Goal: Task Accomplishment & Management: Manage account settings

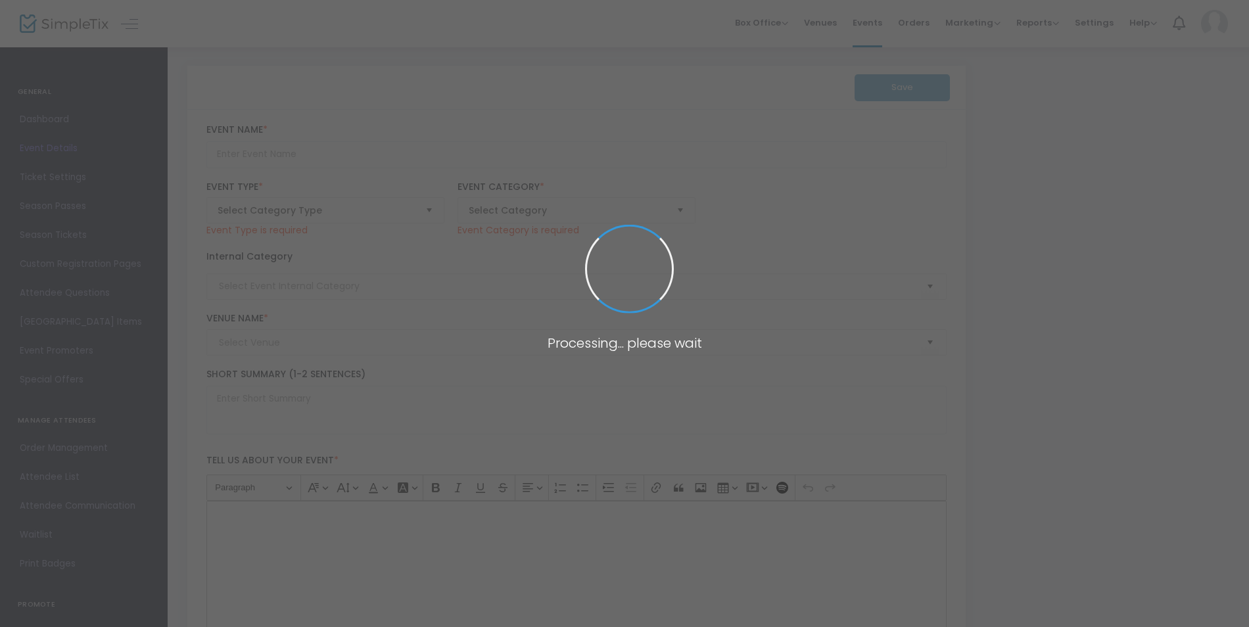
type input "Paramount 80s End of Summer Concert"
type textarea "Celebrate the end of summer with our favorite band PARAMOUNT! Join us for a gre…"
checkbox input "true"
type input "9.000 %"
type input "Buy Tickets"
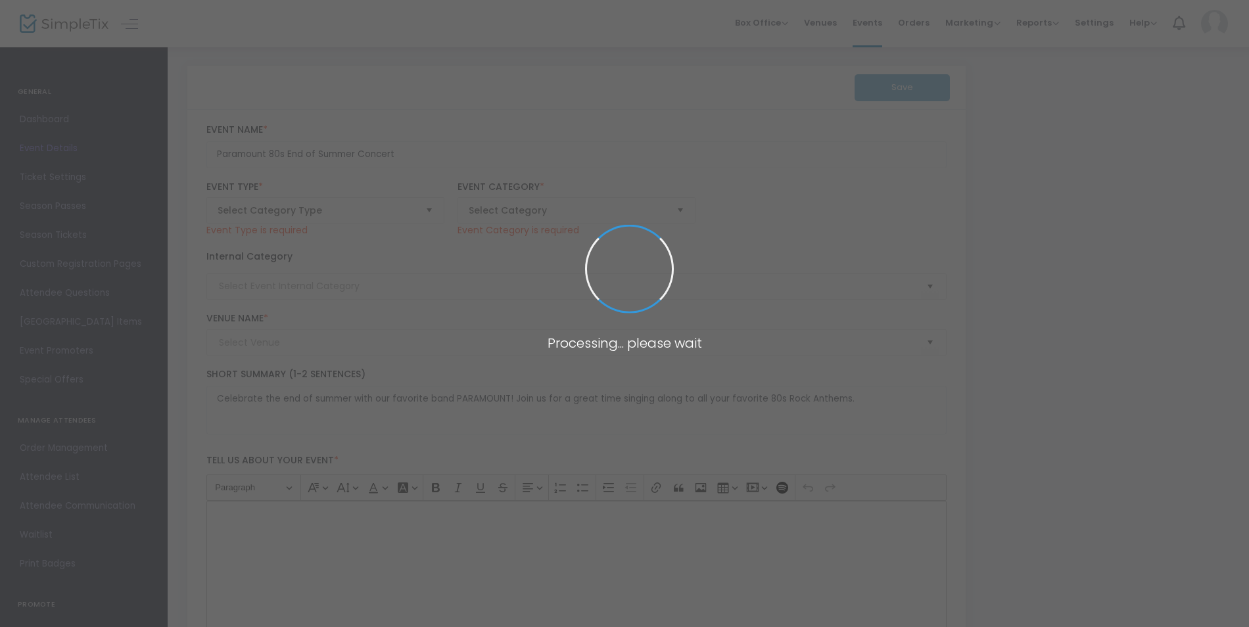
type input "[GEOGRAPHIC_DATA]"
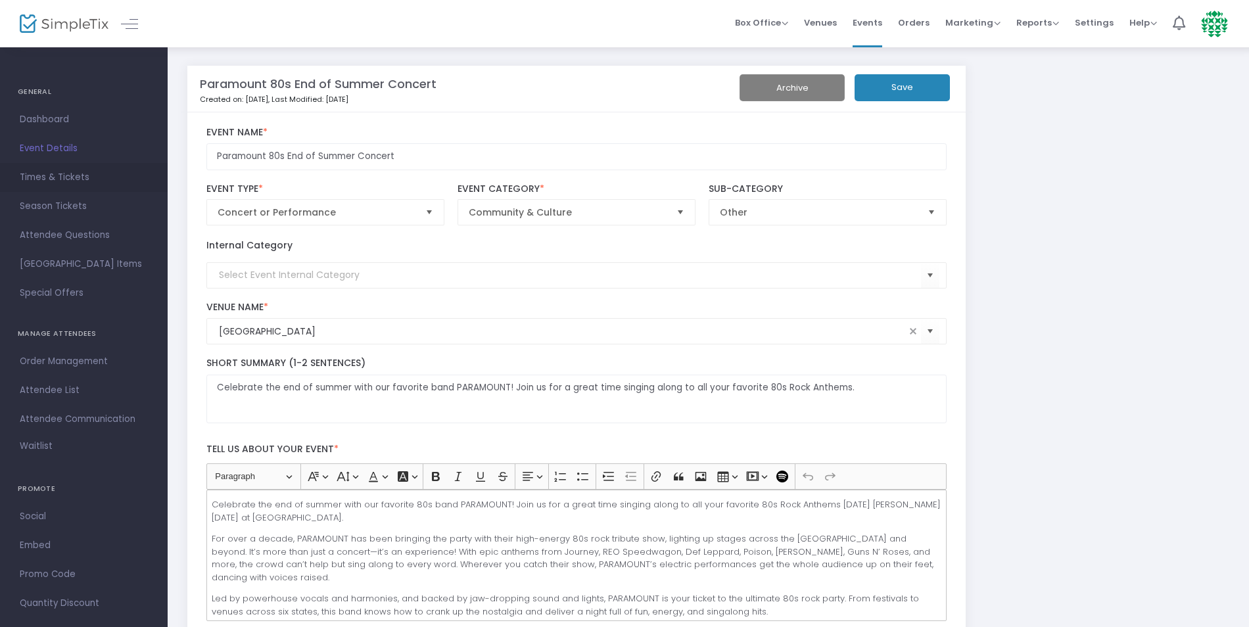
click at [74, 183] on span "Times & Tickets" at bounding box center [84, 177] width 128 height 17
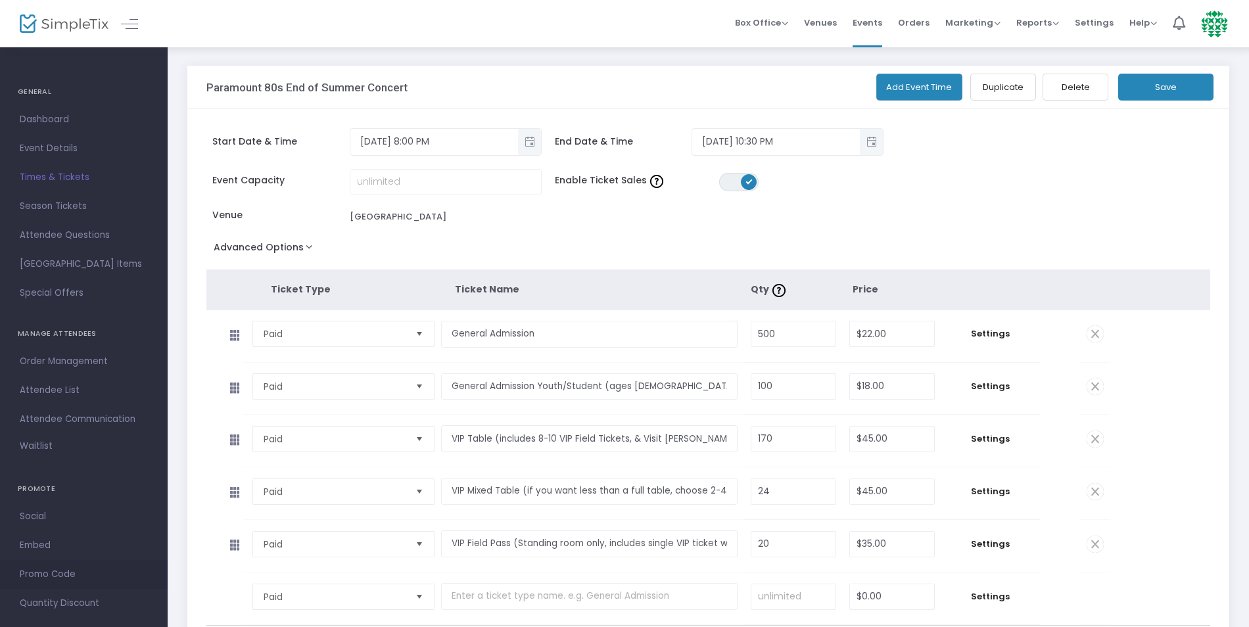
click at [59, 578] on span "Promo Code" at bounding box center [84, 574] width 128 height 17
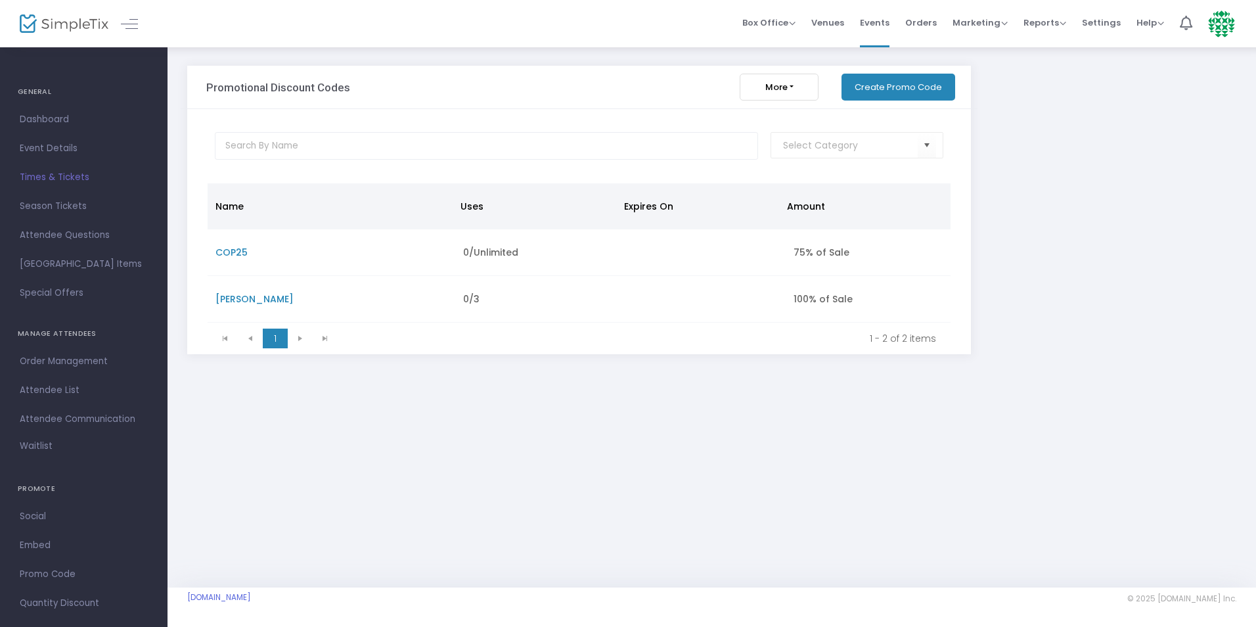
click at [242, 250] on span "COP25" at bounding box center [232, 252] width 32 height 13
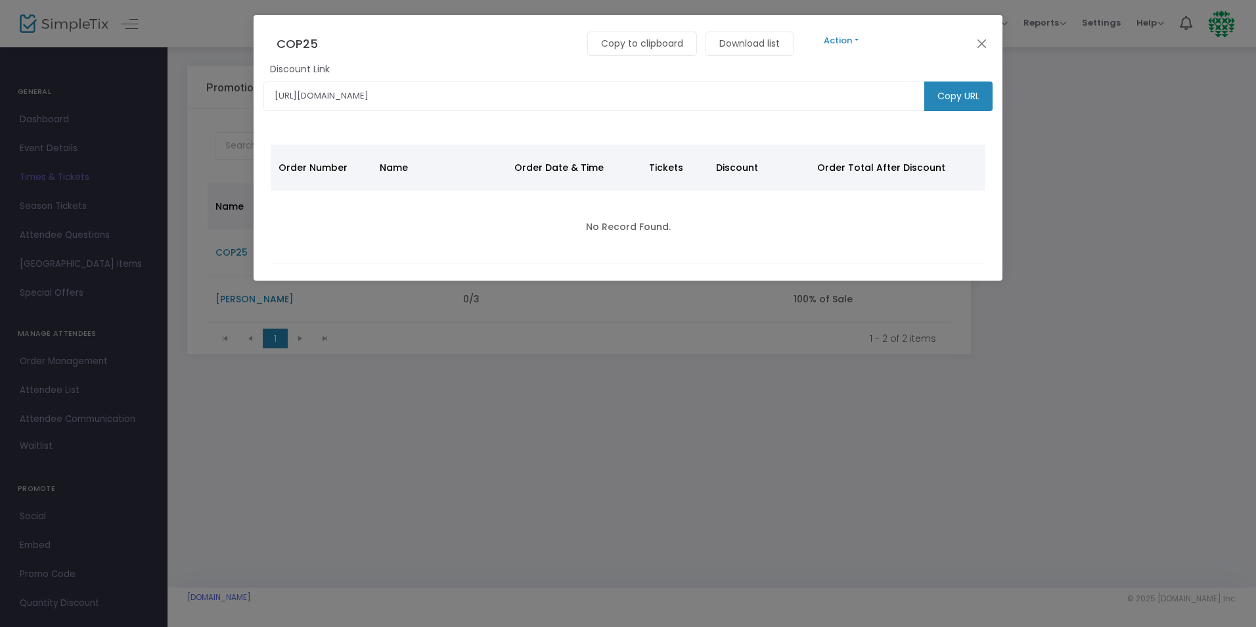
click at [840, 45] on button "Action" at bounding box center [841, 41] width 79 height 14
click at [833, 77] on link "Edit" at bounding box center [1176, 75] width 749 height 23
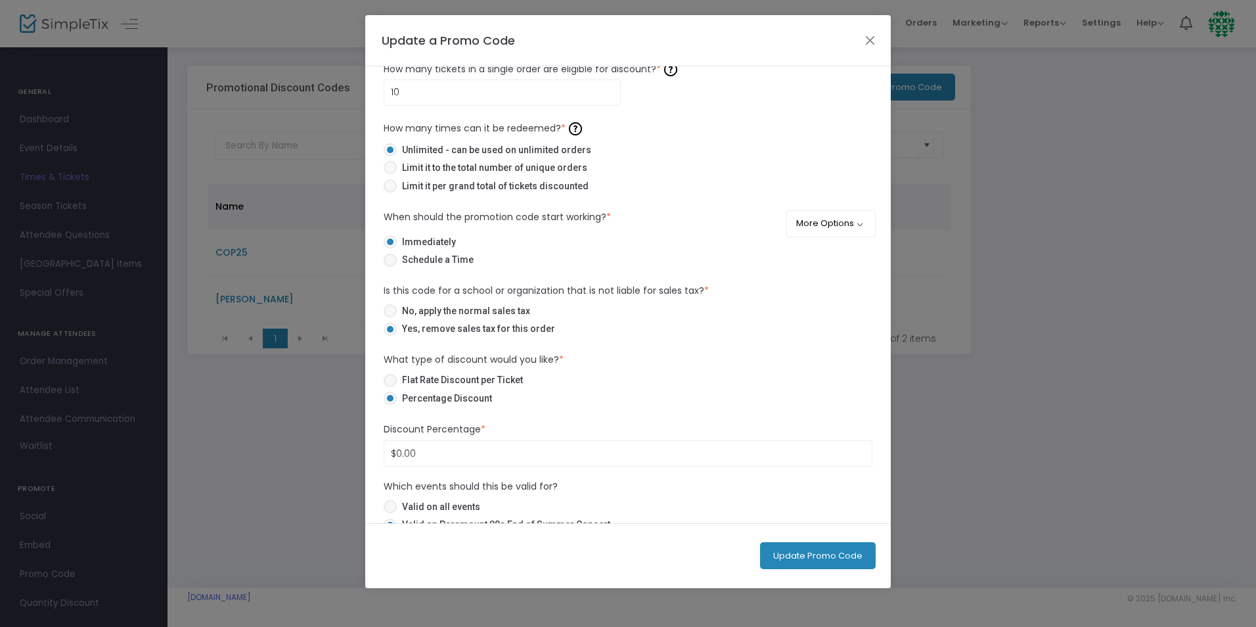
scroll to position [158, 0]
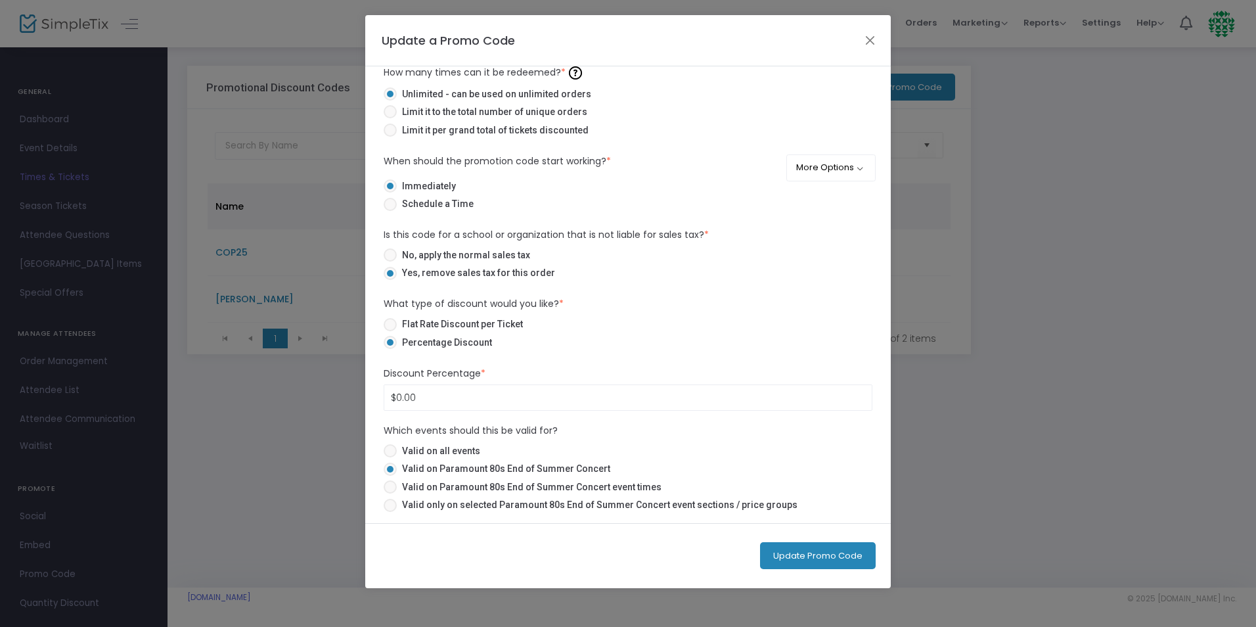
click at [485, 325] on span "Flat Rate Discount per Ticket" at bounding box center [460, 324] width 126 height 14
click at [390, 331] on input "Flat Rate Discount per Ticket" at bounding box center [390, 331] width 1 height 1
radio input "true"
click at [541, 507] on span "Valid only on selected Paramount 80s End of Summer Concert event sections / pri…" at bounding box center [597, 505] width 401 height 14
click at [390, 512] on input "Valid only on selected Paramount 80s End of Summer Concert event sections / pri…" at bounding box center [390, 512] width 1 height 1
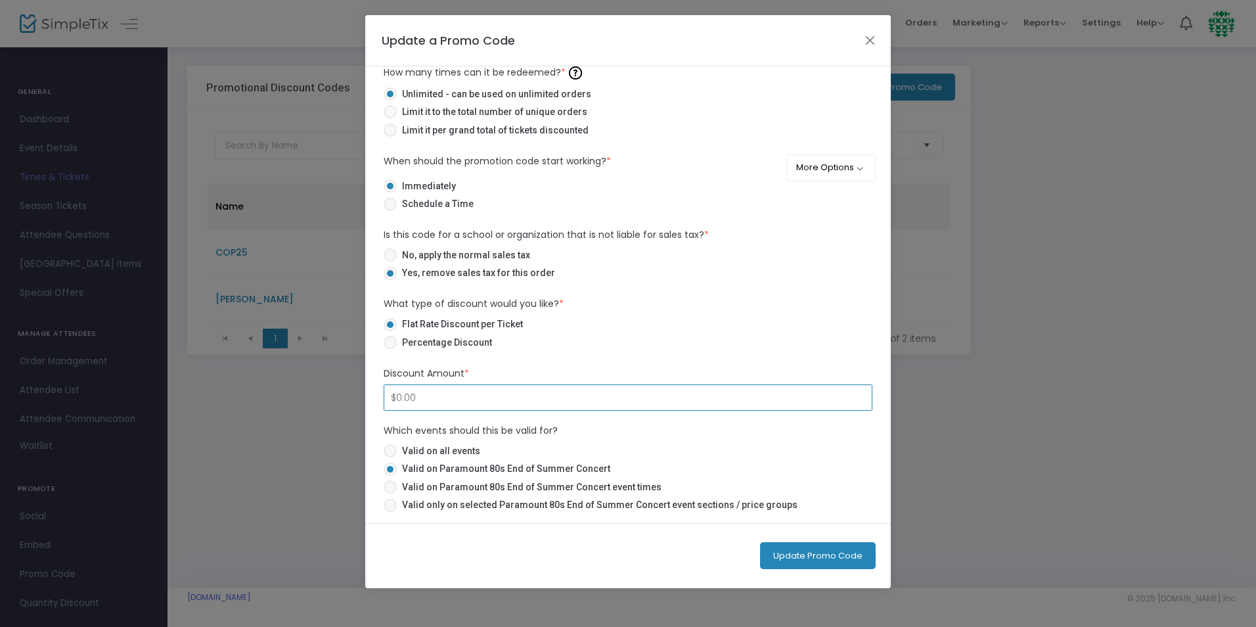
radio input "true"
click at [474, 402] on input "$0.00" at bounding box center [628, 397] width 488 height 25
type input "35.00"
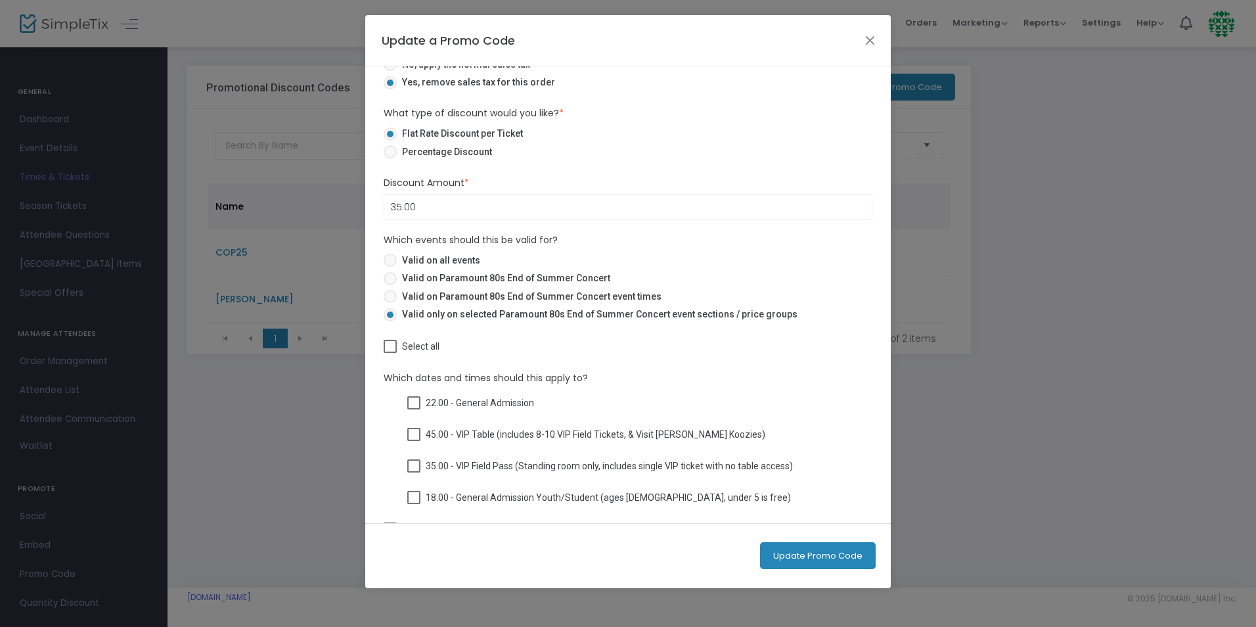
scroll to position [384, 0]
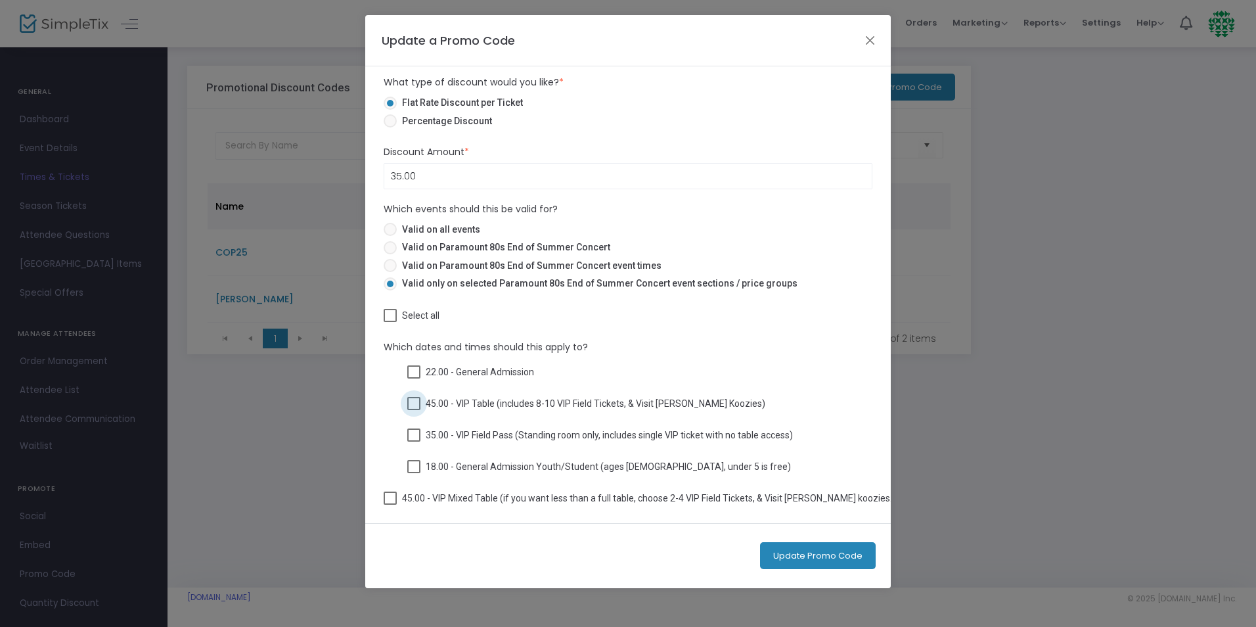
click at [413, 399] on span at bounding box center [413, 403] width 13 height 13
click at [413, 410] on input "45.00 - VIP Table (includes 8-10 VIP Field Tickets, & Visit [PERSON_NAME] Koozi…" at bounding box center [413, 410] width 1 height 1
checkbox input "true"
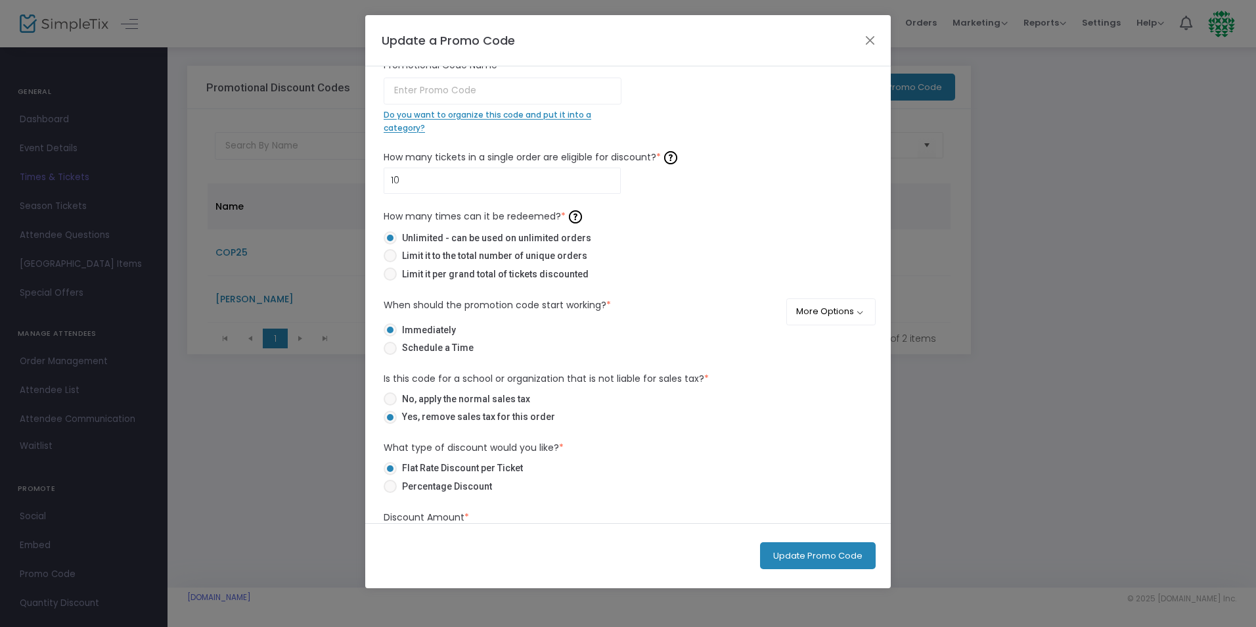
scroll to position [0, 0]
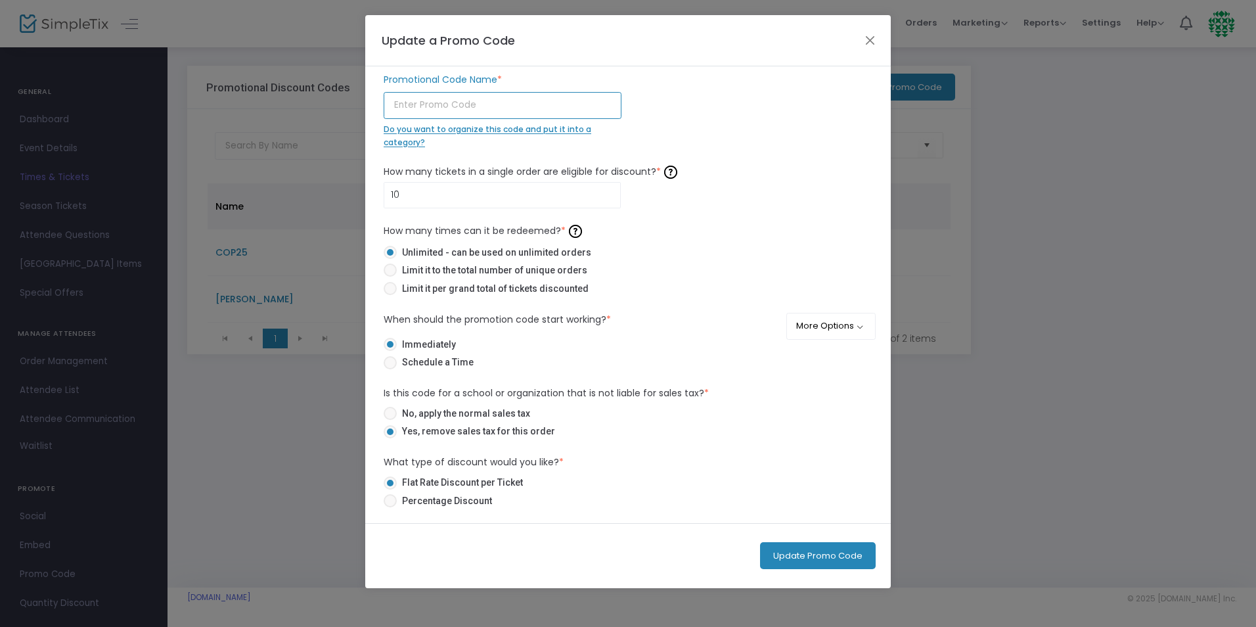
click at [474, 99] on input "text" at bounding box center [503, 105] width 238 height 27
type input "COPVIP"
click at [826, 555] on button "Update Promo Code" at bounding box center [818, 555] width 116 height 27
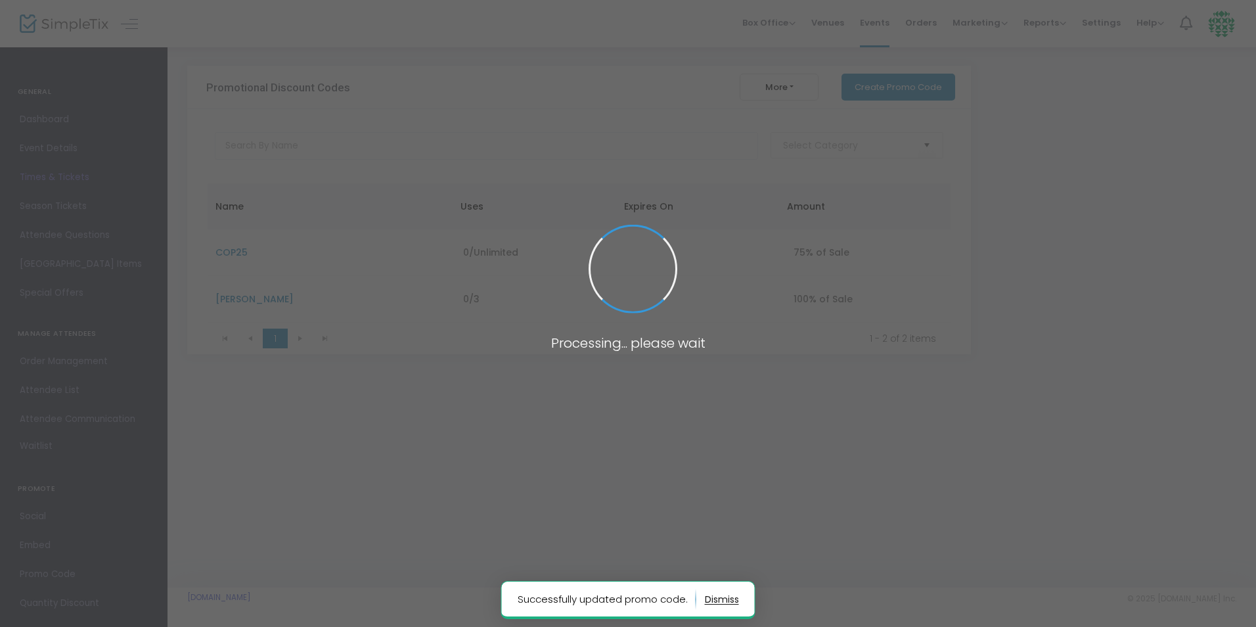
click at [826, 555] on span at bounding box center [628, 313] width 1256 height 627
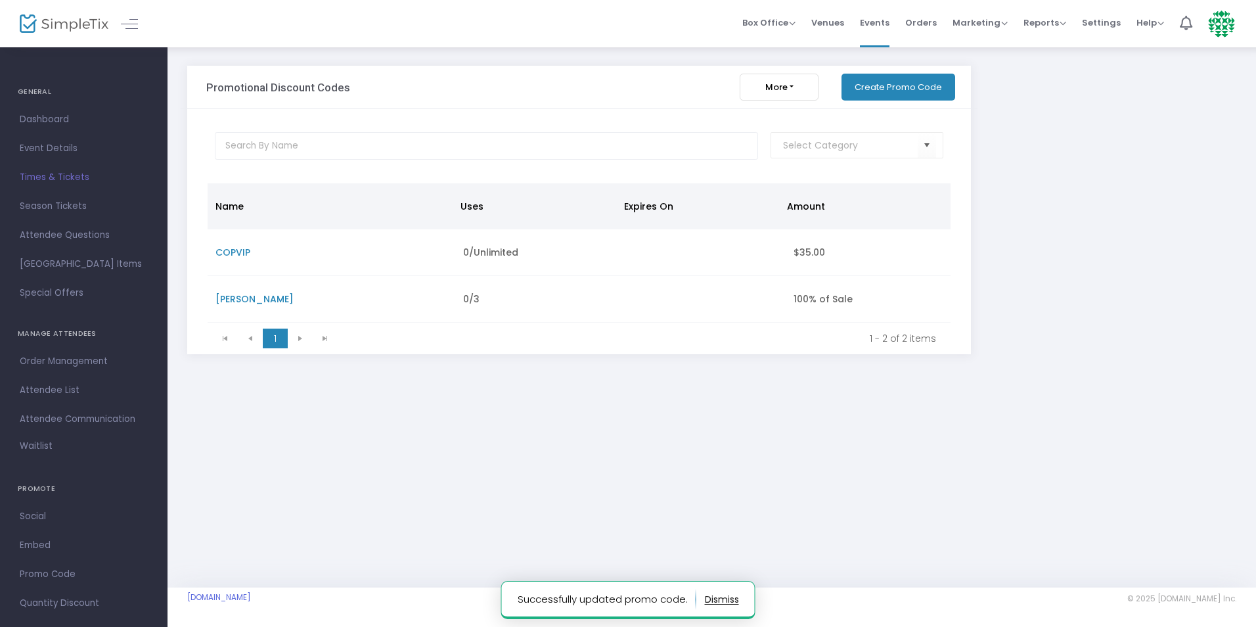
click at [915, 85] on button "Create Promo Code" at bounding box center [899, 87] width 114 height 27
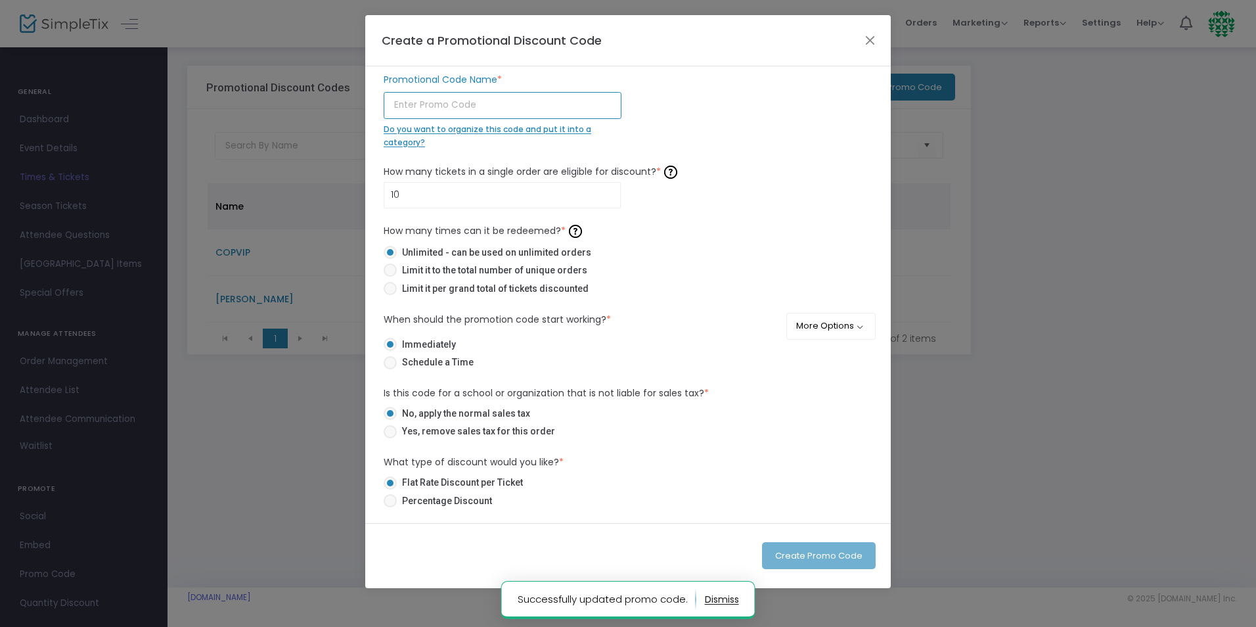
click at [436, 104] on input "text" at bounding box center [503, 105] width 238 height 27
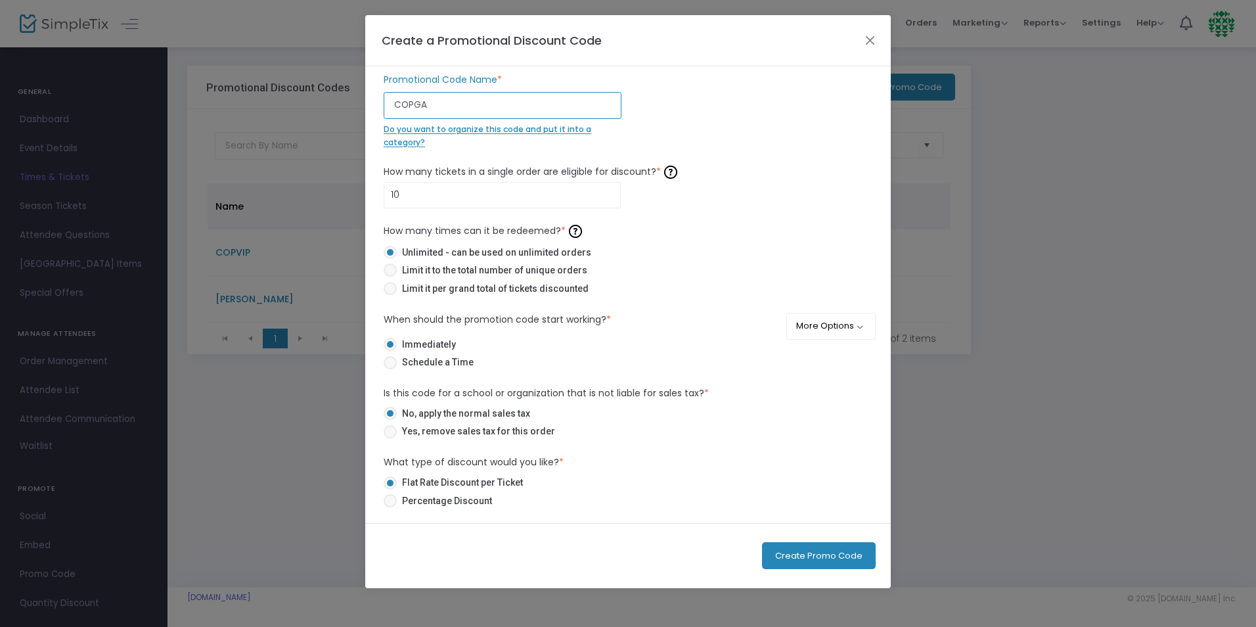
type input "COPGA"
type input "2"
click at [419, 430] on span "Yes, remove sales tax for this order" at bounding box center [476, 432] width 158 height 14
click at [390, 438] on input "Yes, remove sales tax for this order" at bounding box center [390, 438] width 1 height 1
radio input "true"
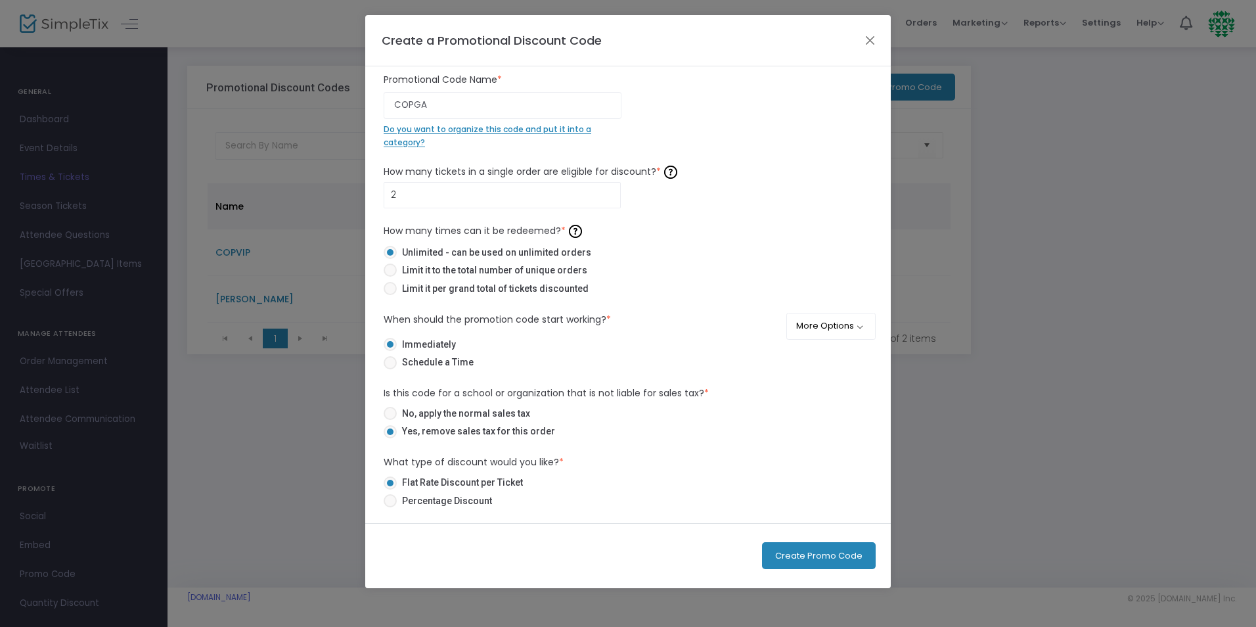
drag, startPoint x: 885, startPoint y: 335, endPoint x: 881, endPoint y: 367, distance: 31.9
click at [881, 367] on div "COPGA Promotional Code Name * Do you want to organize this code and put it into…" at bounding box center [628, 294] width 526 height 457
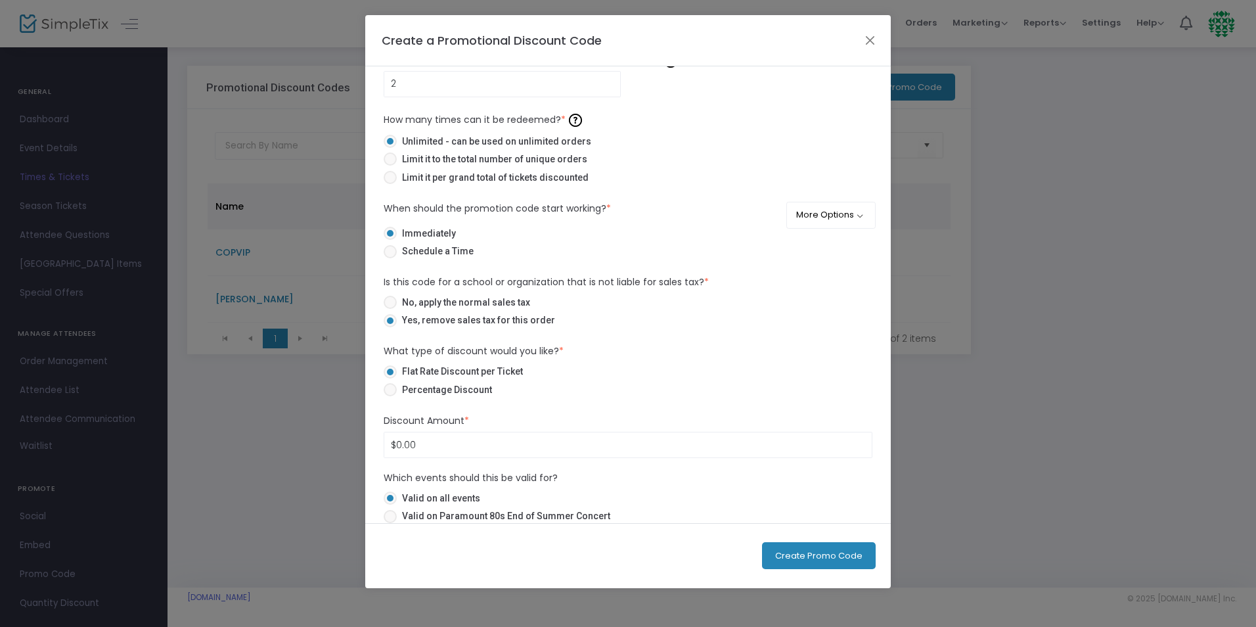
scroll to position [158, 0]
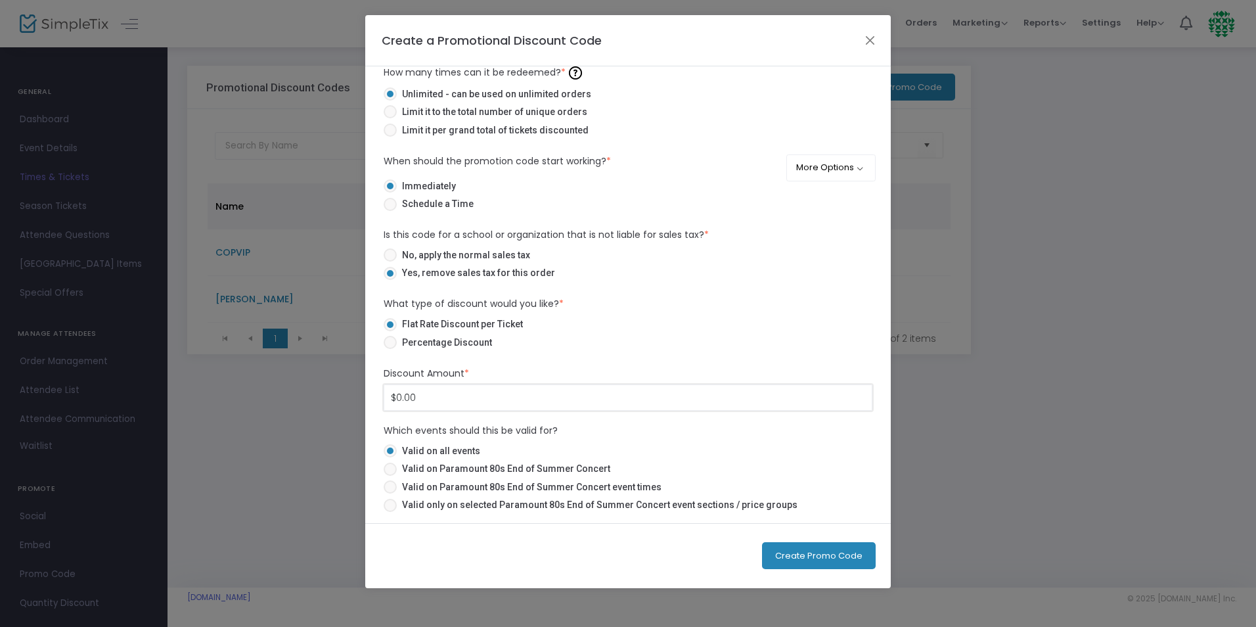
click at [437, 400] on input "$0.00" at bounding box center [628, 397] width 488 height 25
type input "17.00"
click at [390, 507] on span at bounding box center [390, 505] width 13 height 13
click at [390, 512] on input "Valid only on selected Paramount 80s End of Summer Concert event sections / pri…" at bounding box center [390, 512] width 1 height 1
radio input "true"
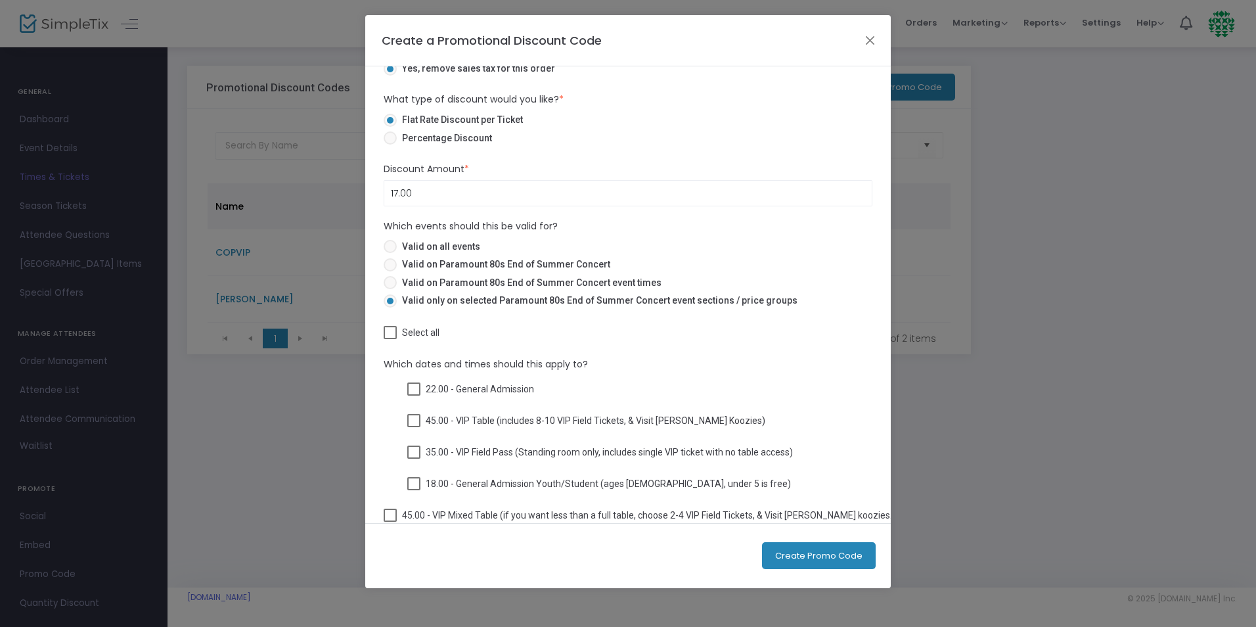
scroll to position [384, 0]
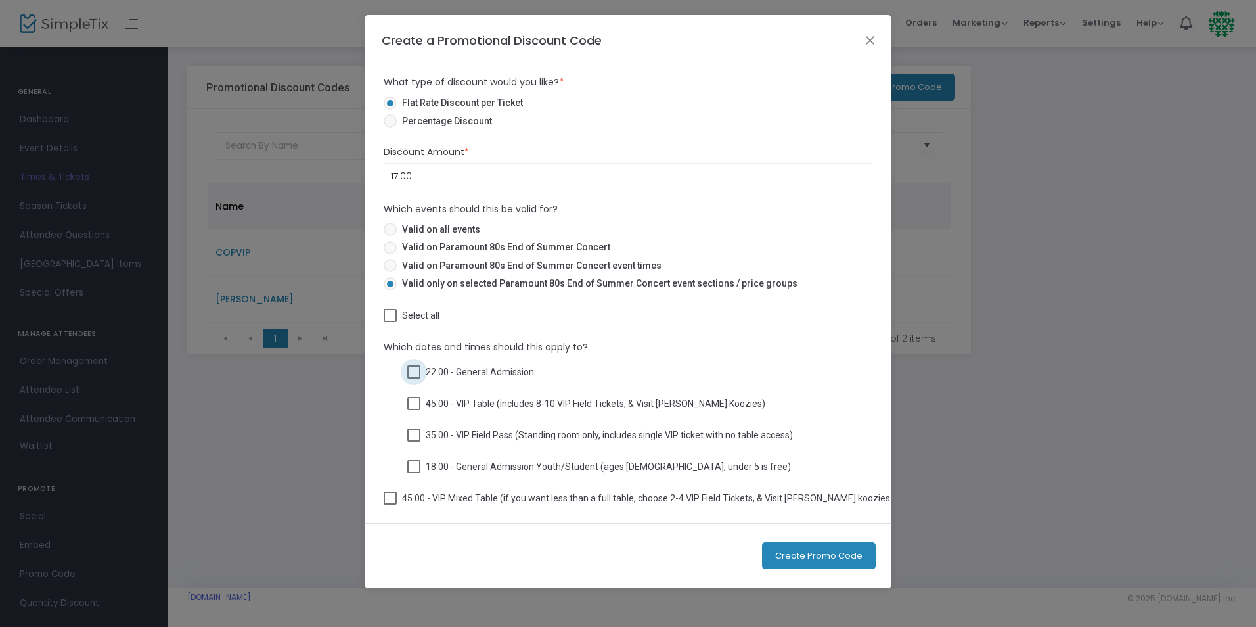
click at [411, 365] on span at bounding box center [413, 371] width 13 height 13
click at [413, 379] on input "22.00 - General Admission" at bounding box center [413, 379] width 1 height 1
checkbox input "true"
click at [825, 558] on button "Create Promo Code" at bounding box center [819, 555] width 114 height 27
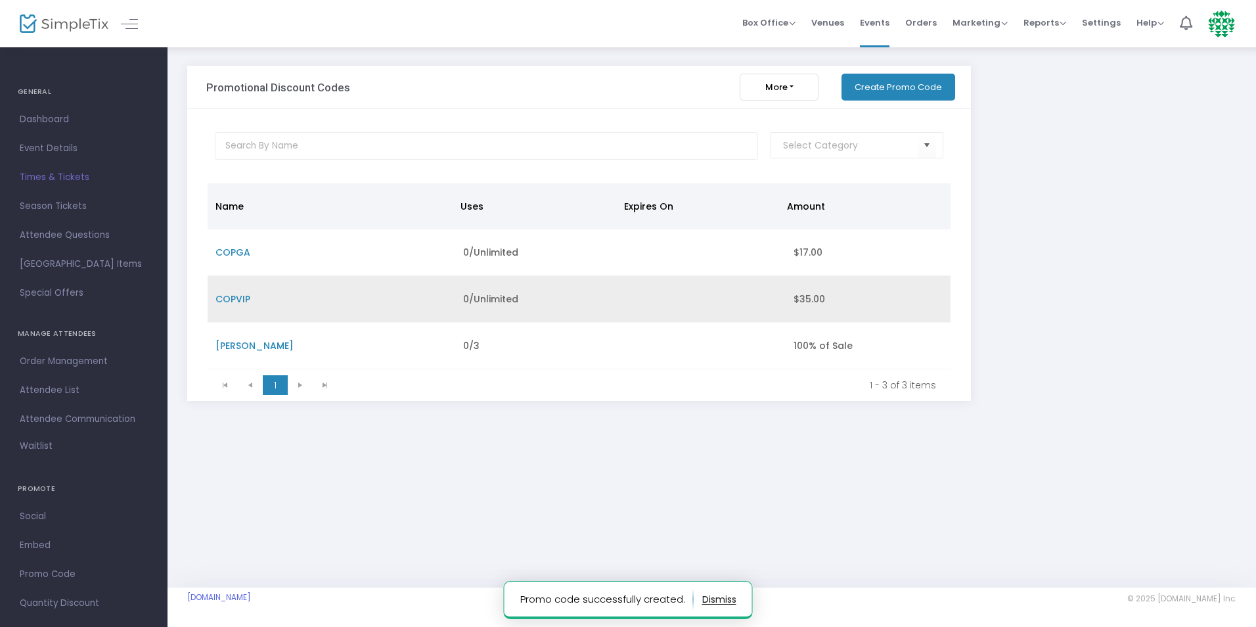
click at [274, 306] on td "COPVIP" at bounding box center [332, 299] width 248 height 47
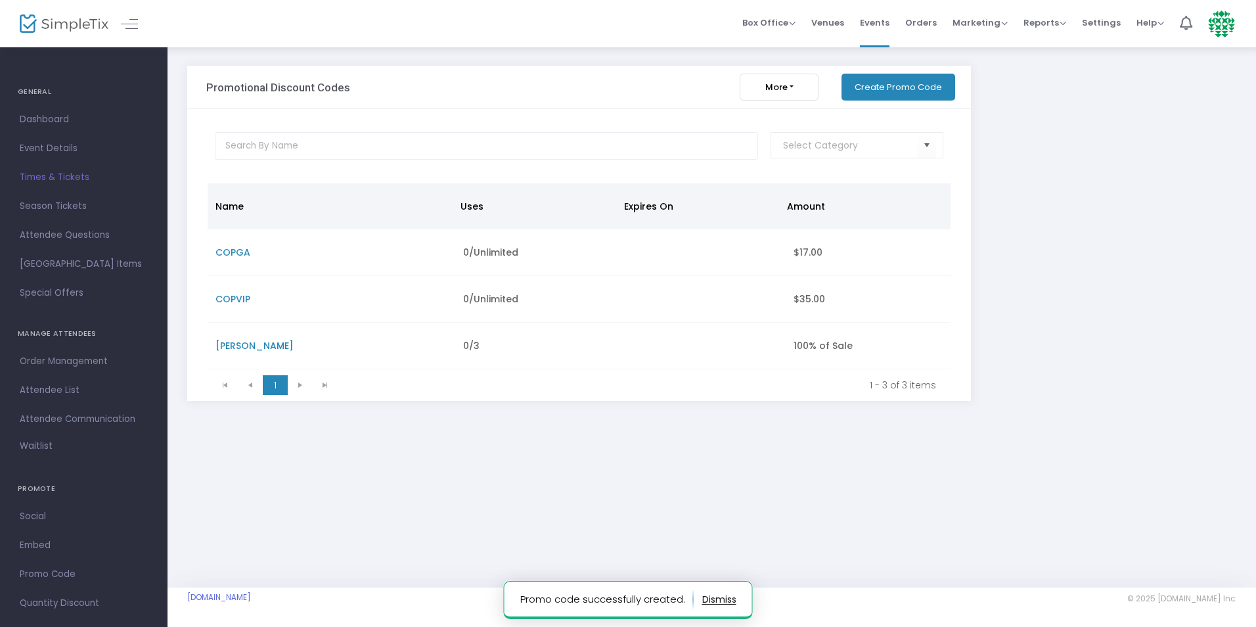
click at [785, 90] on button "More" at bounding box center [779, 87] width 79 height 27
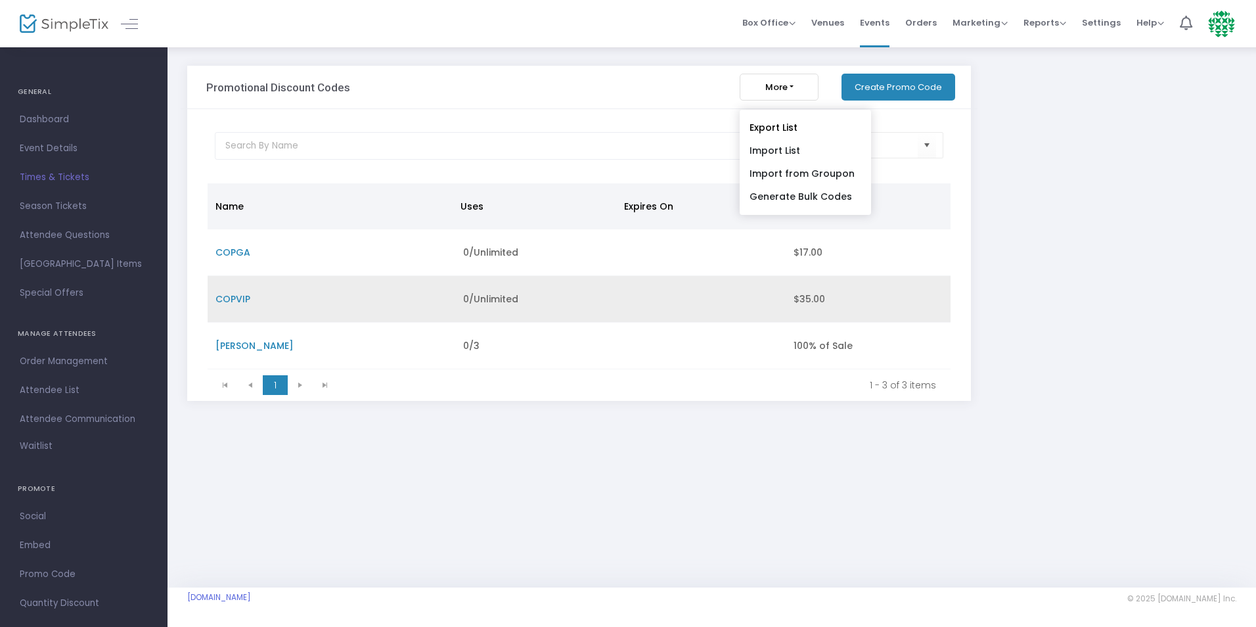
click at [839, 299] on td "$35.00" at bounding box center [868, 299] width 165 height 47
click at [593, 302] on td "0/Unlimited" at bounding box center [537, 299] width 165 height 47
click at [222, 297] on span "COPVIP" at bounding box center [233, 298] width 35 height 13
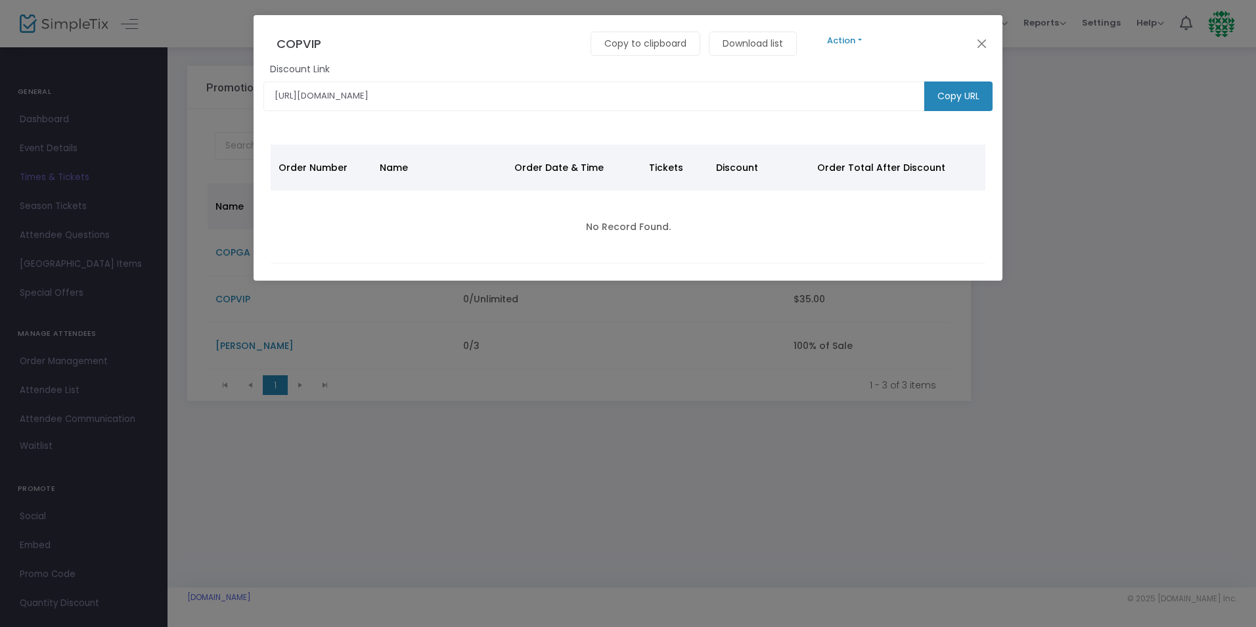
click at [842, 43] on button "Action" at bounding box center [845, 41] width 79 height 14
click at [827, 76] on link "Edit" at bounding box center [1180, 75] width 749 height 23
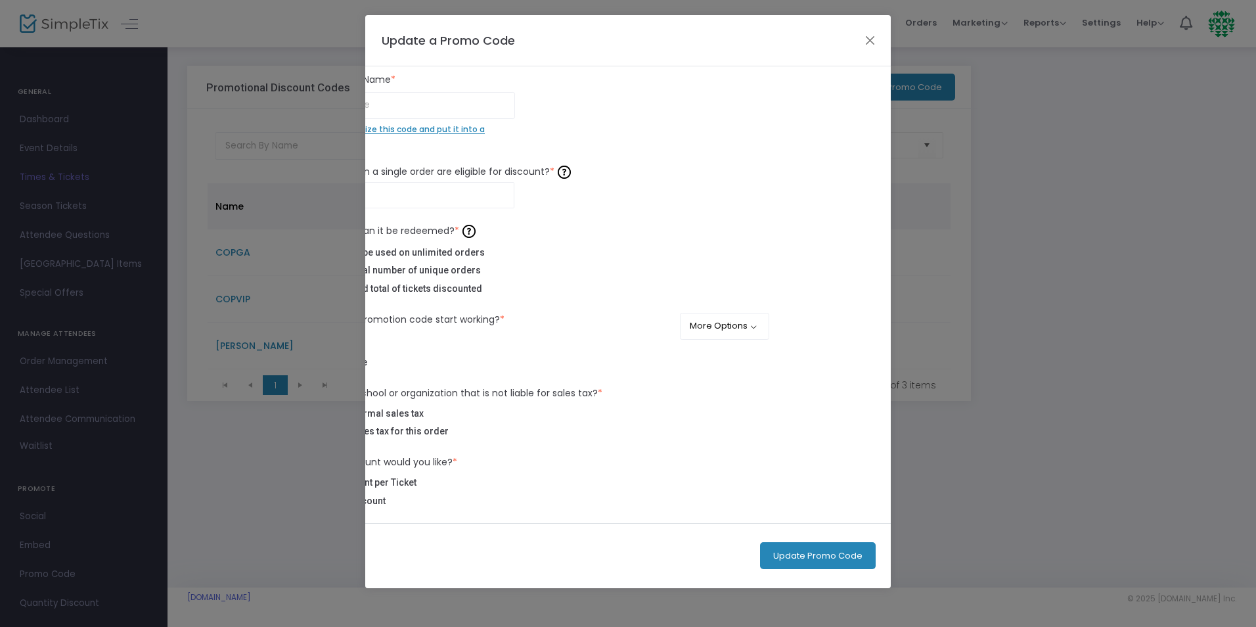
scroll to position [0, 156]
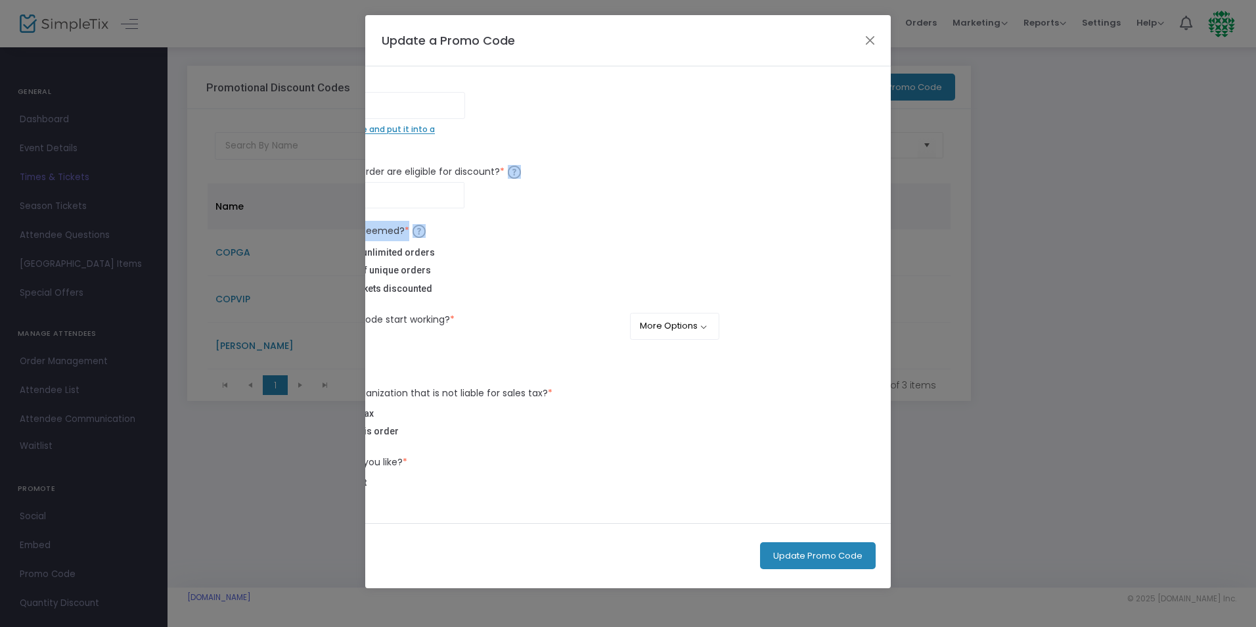
click at [888, 215] on div "Promotional Code Name * Do you want to organize this code and put it into a cat…" at bounding box center [628, 294] width 526 height 457
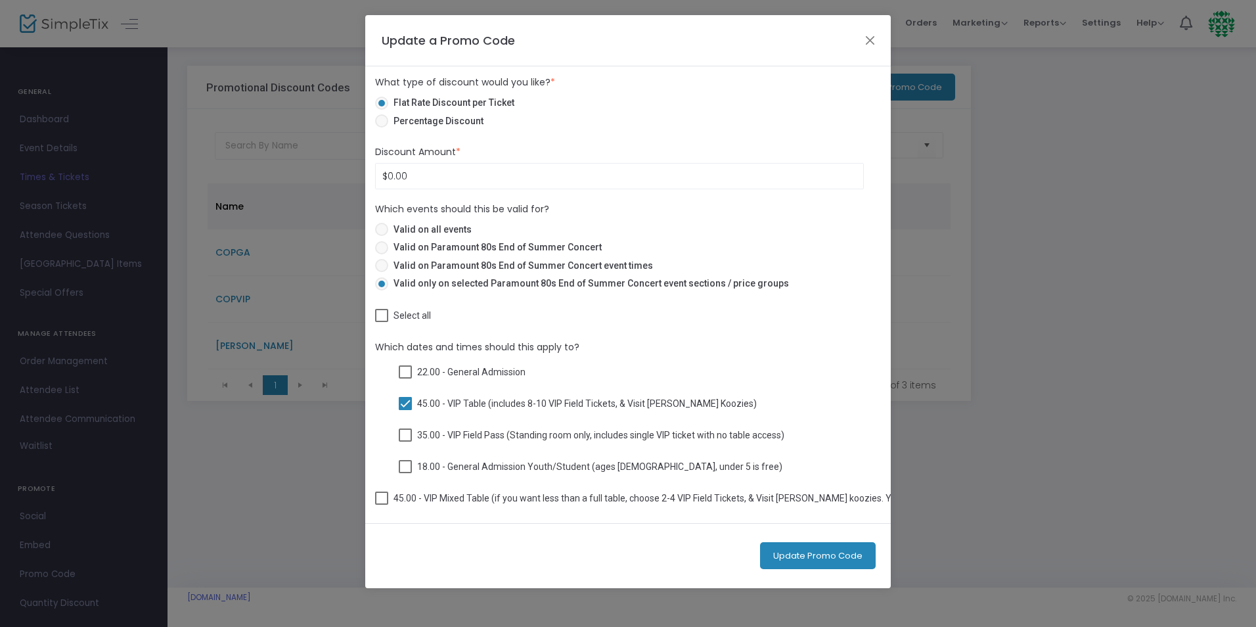
scroll to position [384, 0]
click at [382, 495] on div "Which dates and times should this apply to? 22.00 - General Admission 45.00 - V…" at bounding box center [628, 428] width 502 height 176
click at [392, 494] on span at bounding box center [390, 498] width 13 height 13
click at [390, 505] on input "45.00 - VIP Mixed Table (if you want less than a full table, choose 2-4 VIP Fie…" at bounding box center [390, 505] width 1 height 1
checkbox input "true"
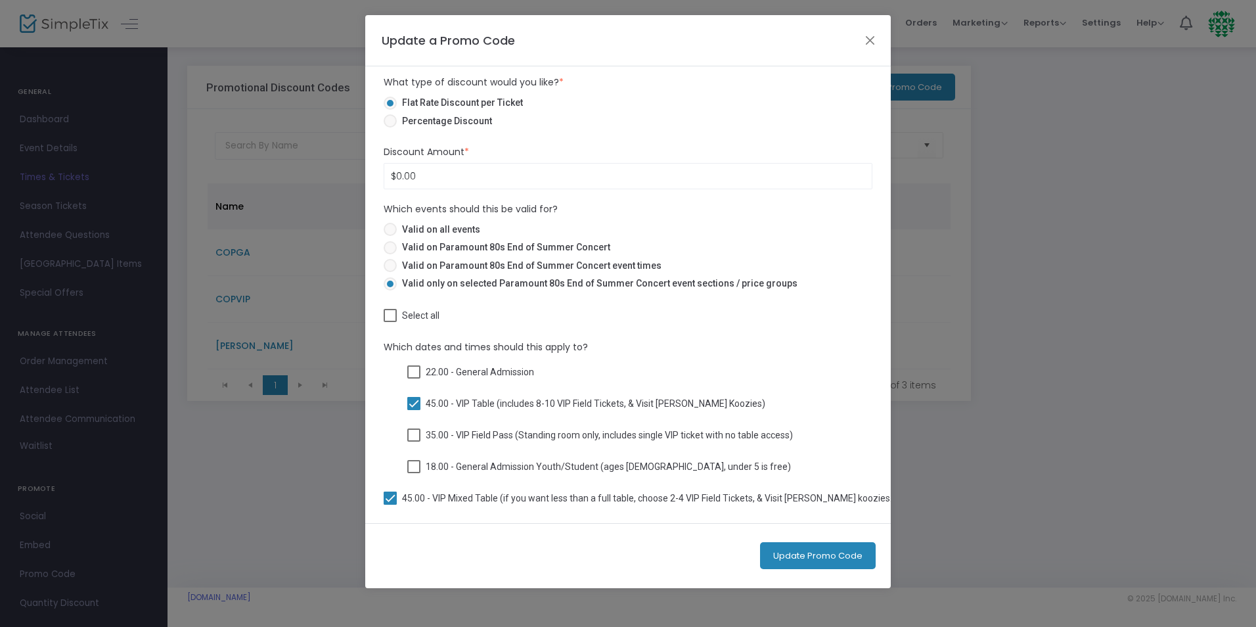
click at [412, 429] on span at bounding box center [413, 434] width 13 height 13
click at [413, 442] on input "35.00 - VIP Field Pass (Standing room only, includes single VIP ticket with no …" at bounding box center [413, 442] width 1 height 1
checkbox input "true"
click at [794, 558] on button "Update Promo Code" at bounding box center [818, 555] width 116 height 27
